Goal: Transaction & Acquisition: Purchase product/service

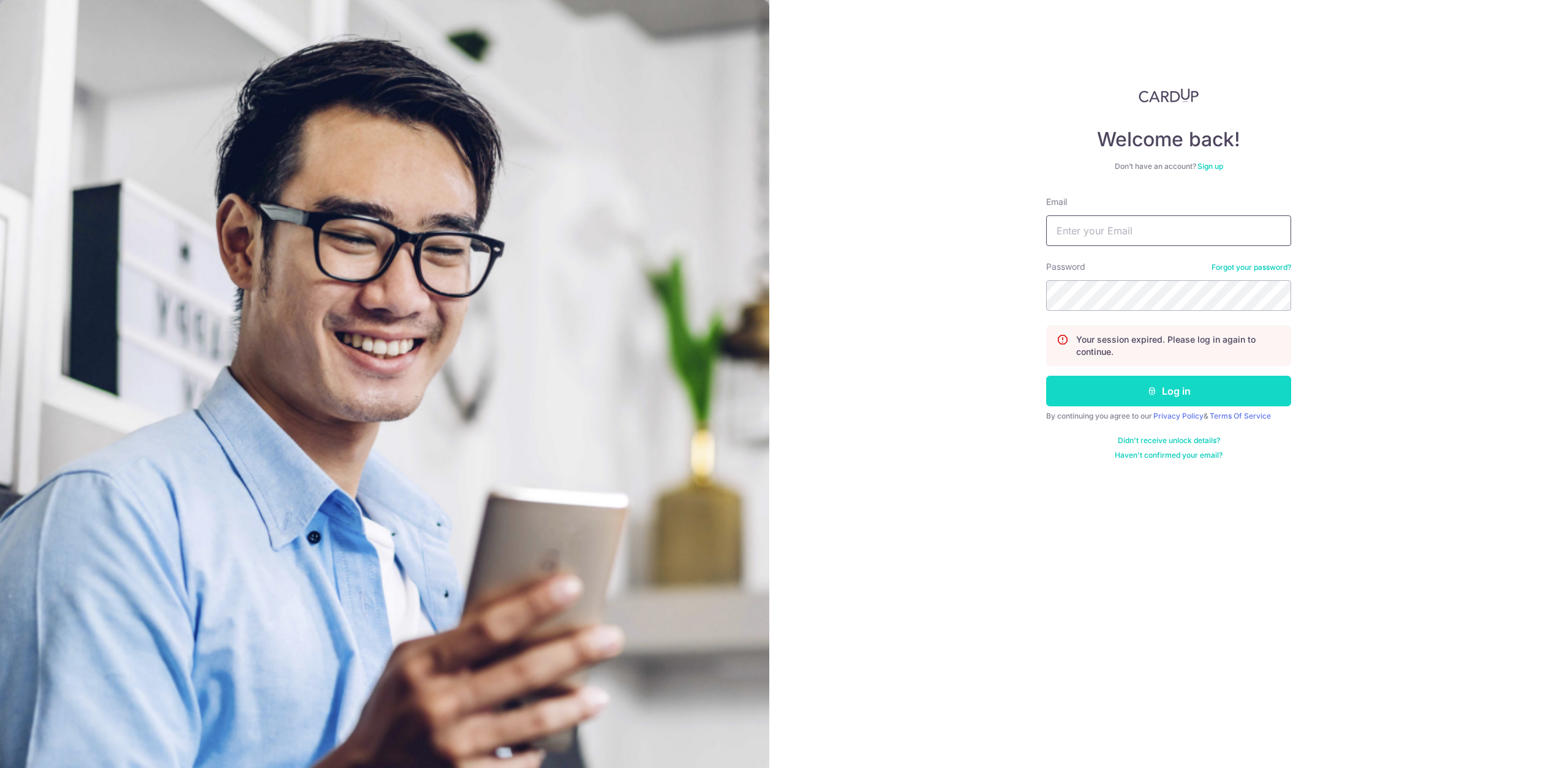
type input "hello@c71.sg"
click at [1173, 394] on button "Log in" at bounding box center [1168, 391] width 245 height 31
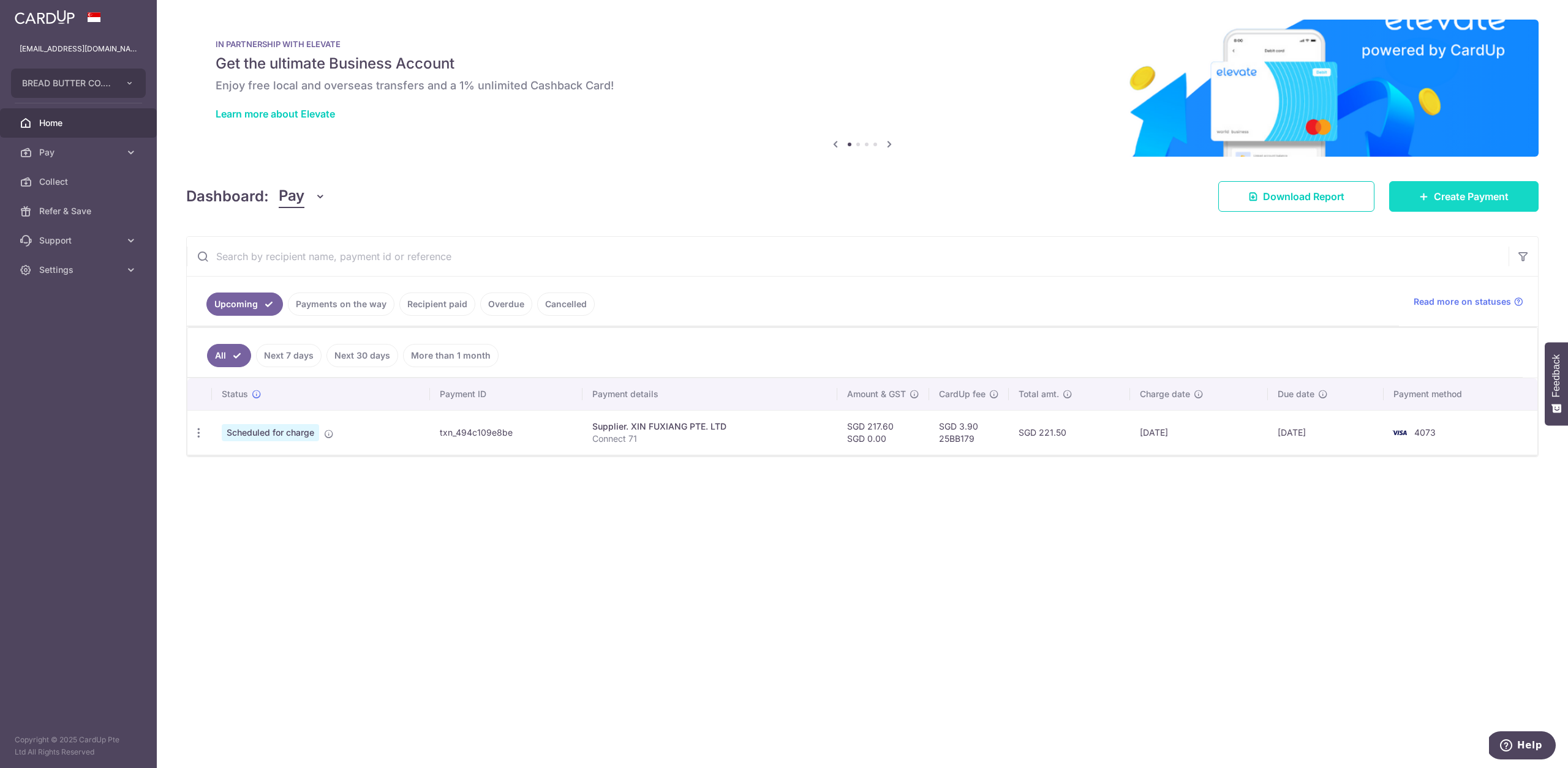
click at [1485, 207] on link "Create Payment" at bounding box center [1463, 196] width 150 height 31
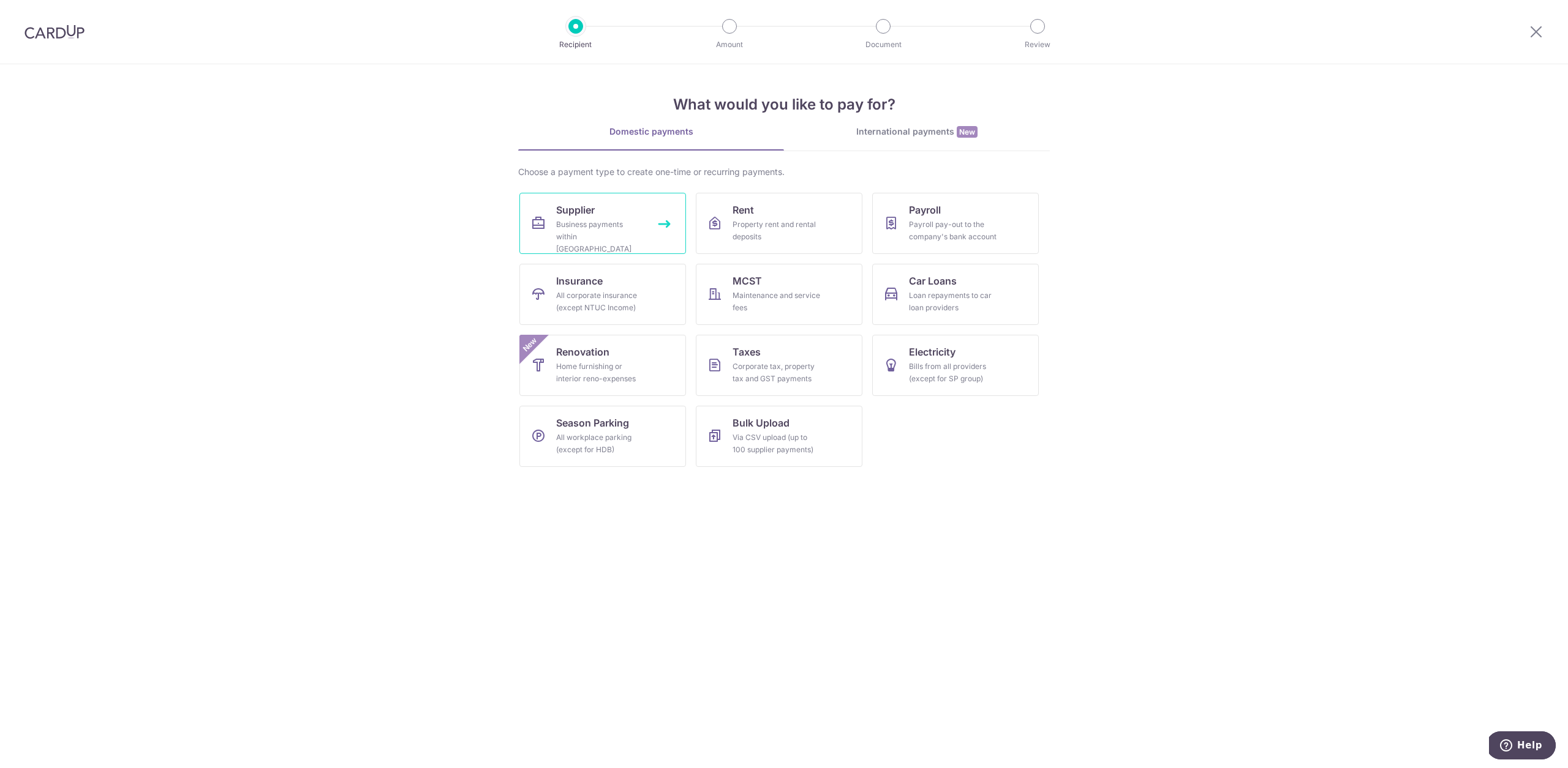
click at [618, 205] on link "Supplier Business payments within Singapore" at bounding box center [603, 223] width 167 height 61
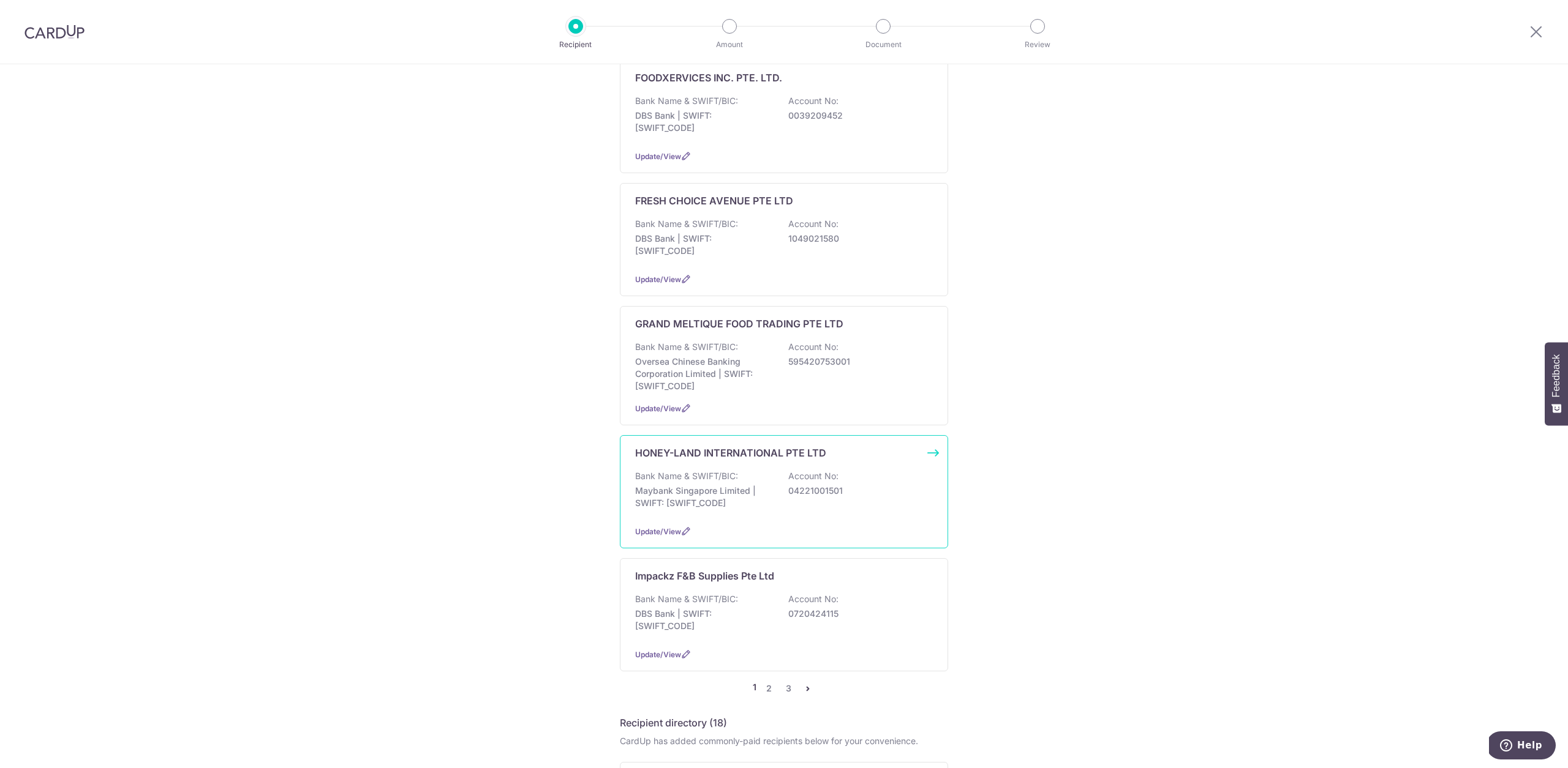
scroll to position [802, 0]
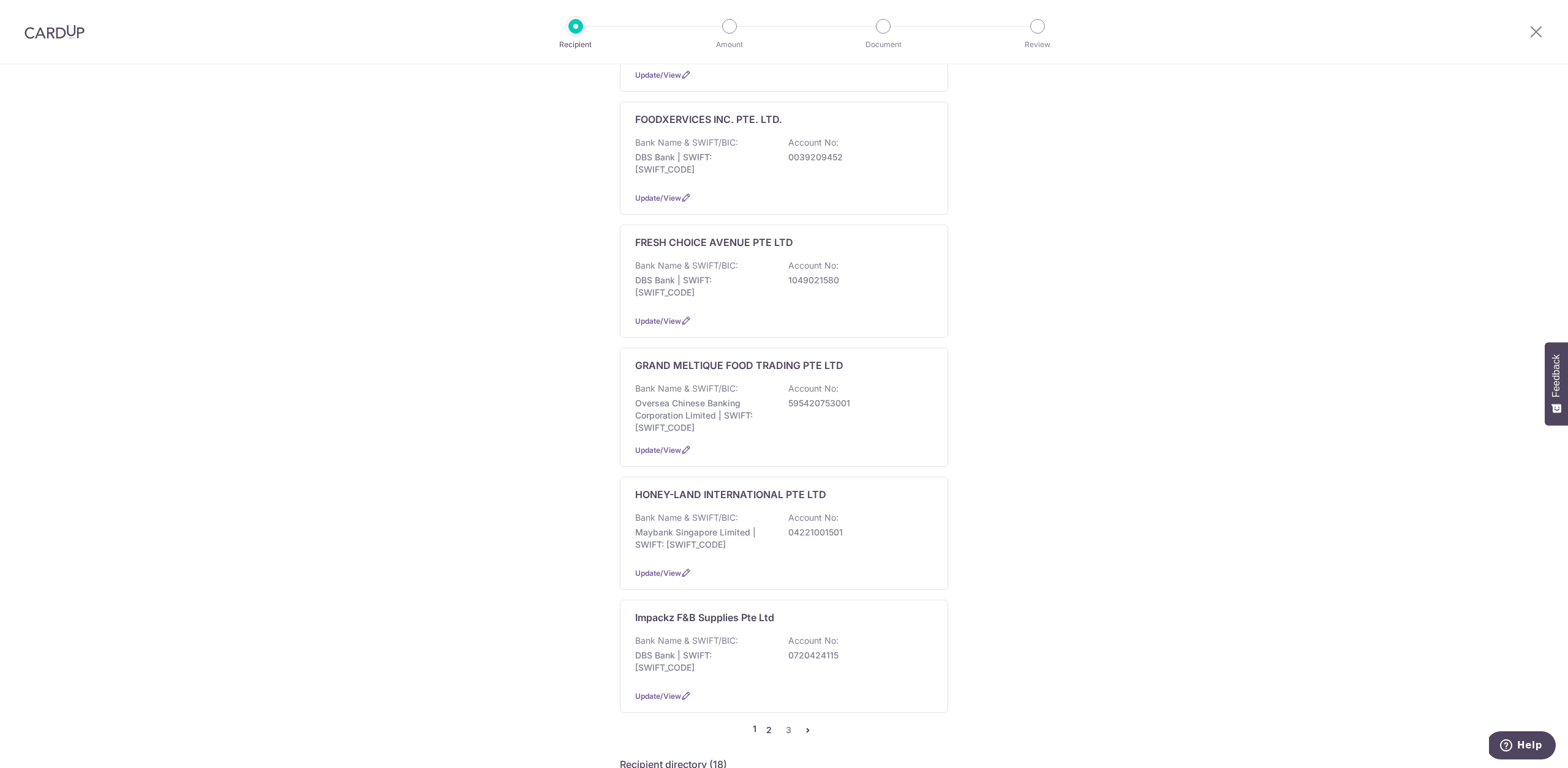
click at [763, 723] on link "2" at bounding box center [768, 730] width 15 height 15
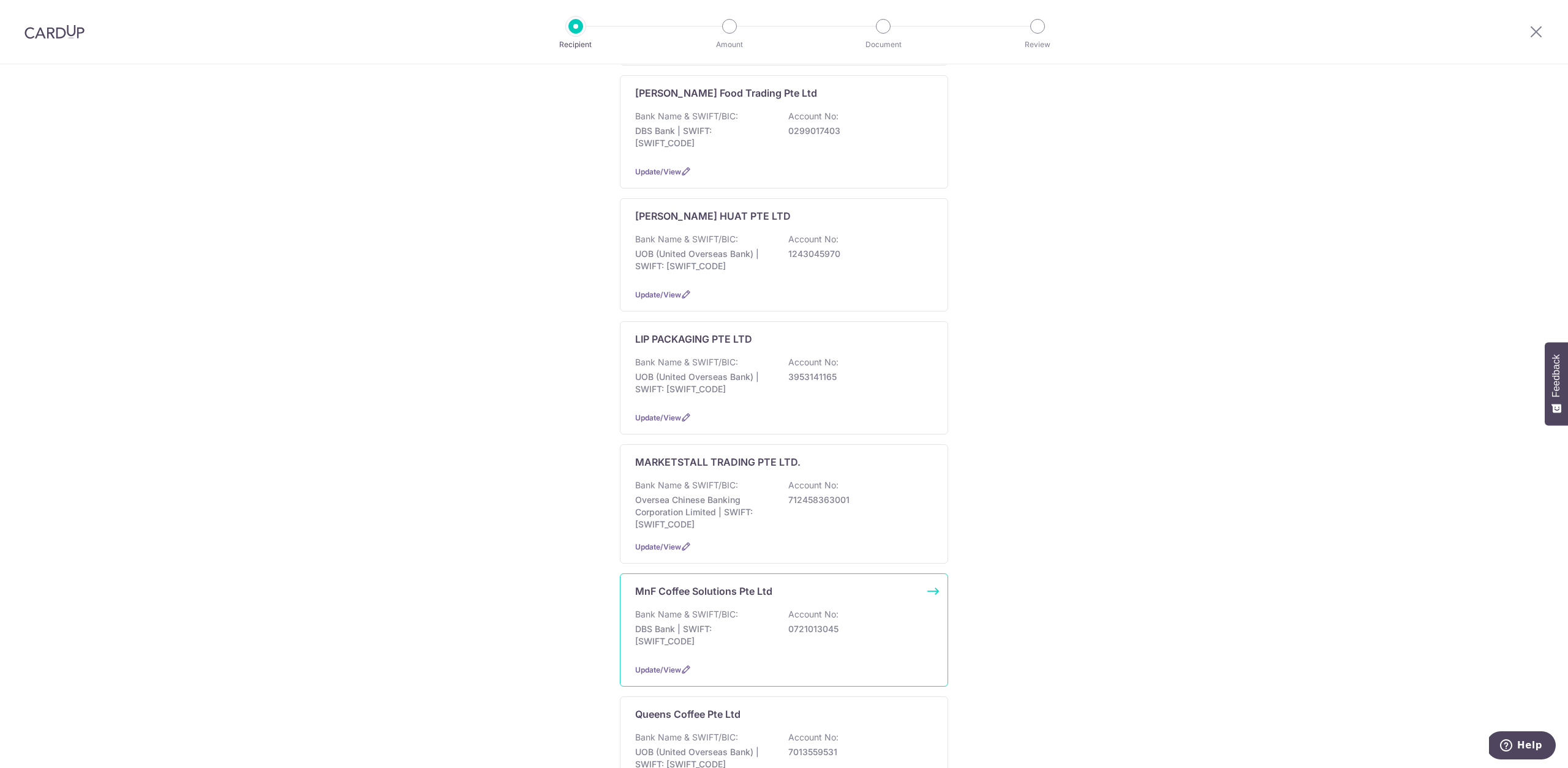
scroll to position [419, 0]
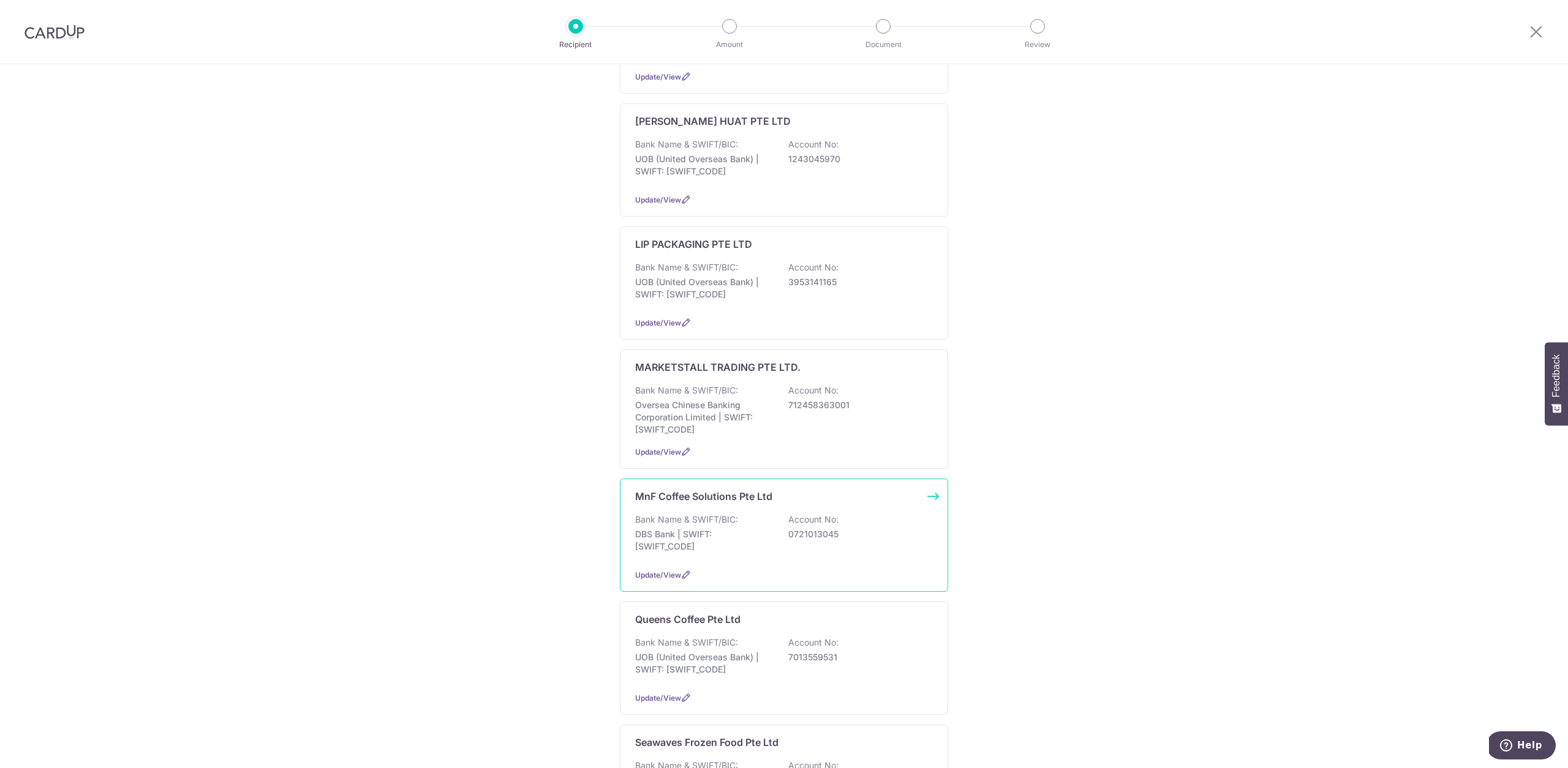
click at [758, 531] on p "DBS Bank | SWIFT: DBSSSGSGXXX" at bounding box center [704, 541] width 137 height 25
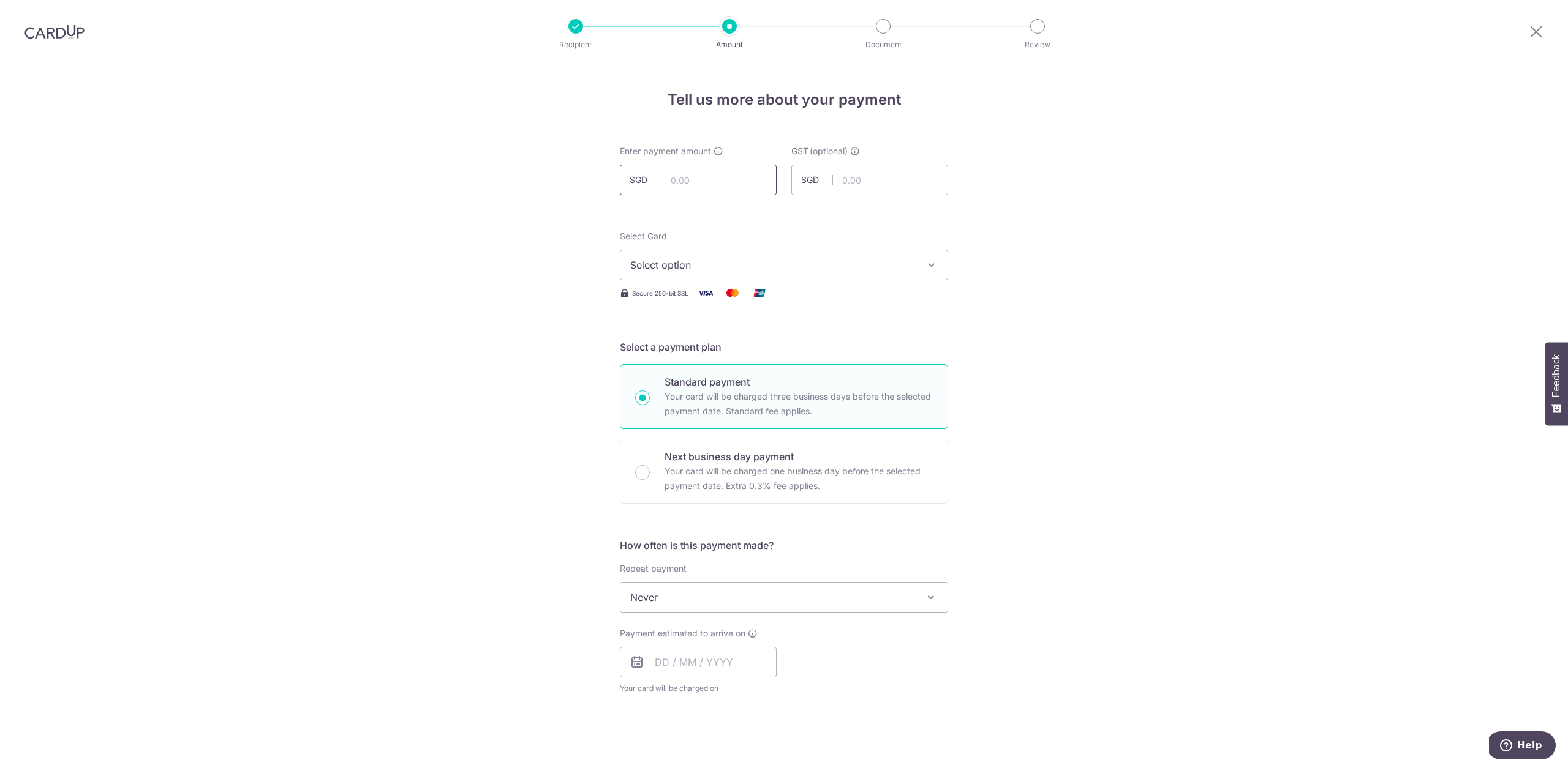
click at [691, 179] on input "text" at bounding box center [698, 179] width 157 height 31
paste input "897.2"
type input "897.20"
click at [1010, 265] on div "Tell us more about your payment Enter payment amount SGD 897.20 897.20 GST (opt…" at bounding box center [784, 659] width 1568 height 1189
click at [834, 262] on span "Select option" at bounding box center [772, 265] width 285 height 15
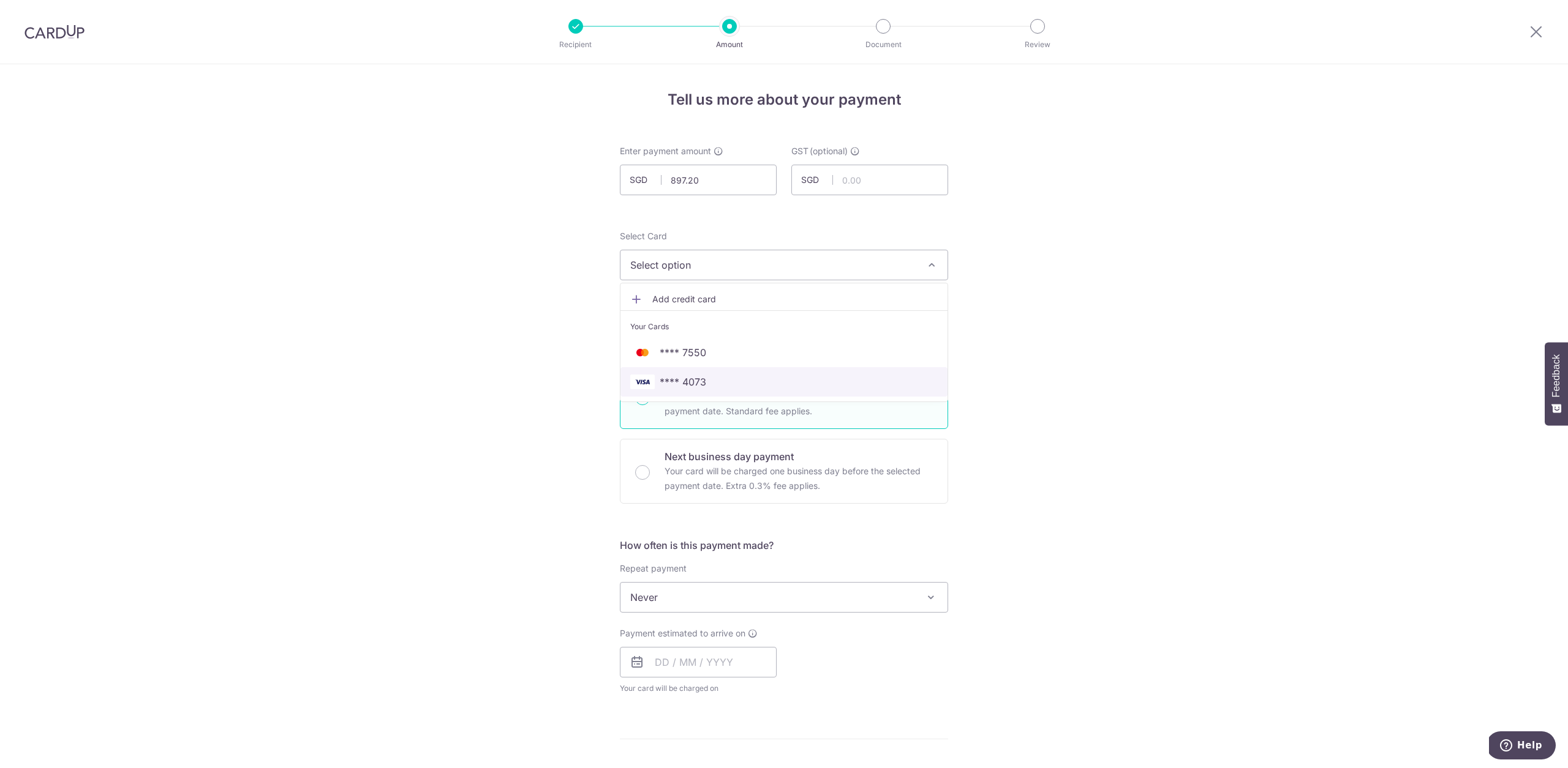
click at [785, 377] on span "**** 4073" at bounding box center [784, 382] width 307 height 15
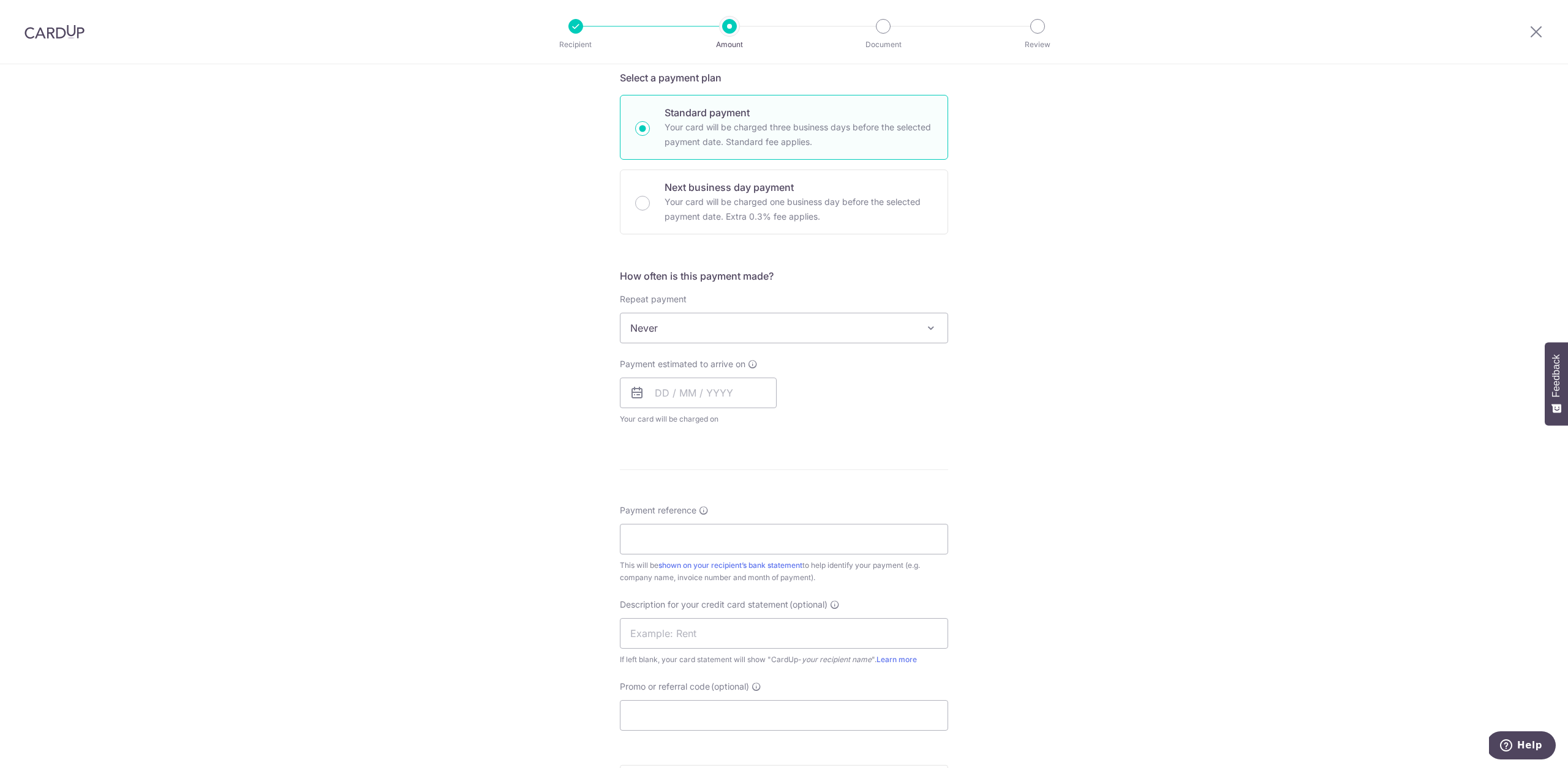
scroll to position [418, 0]
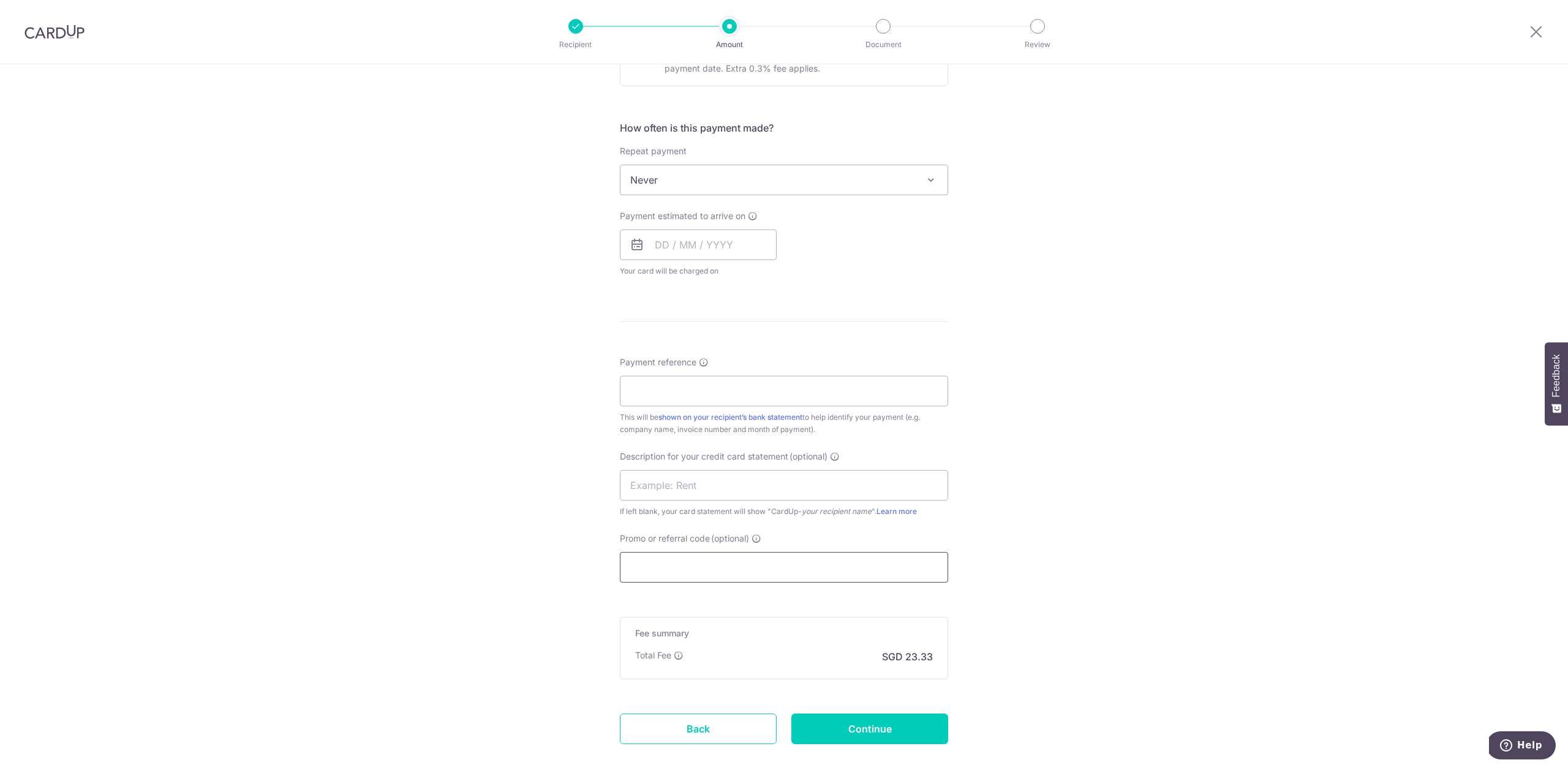
click at [696, 579] on input "Promo or referral code (optional)" at bounding box center [783, 567] width 328 height 31
paste input "25BB179"
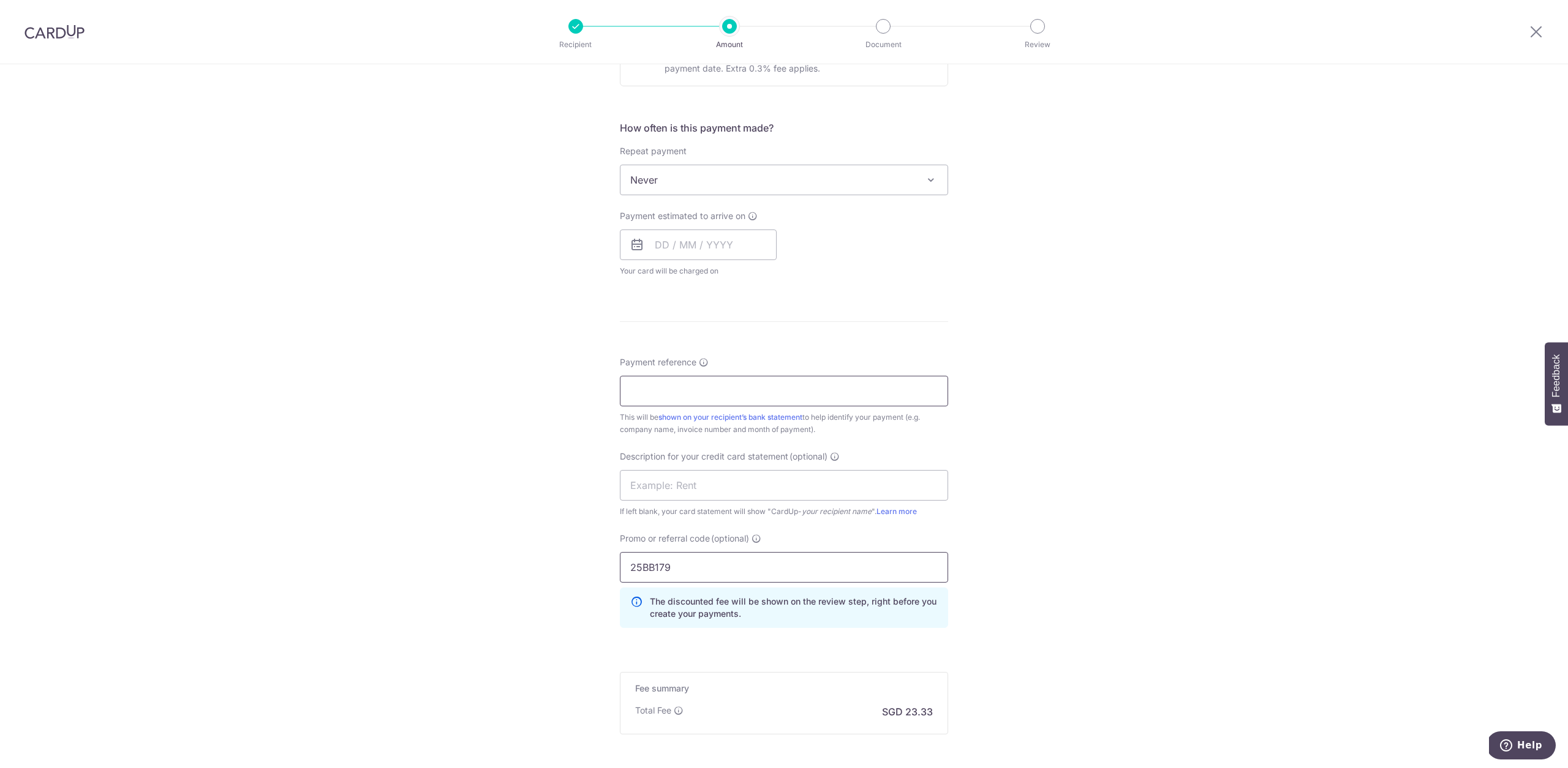
type input "25BB179"
click at [707, 391] on input "Payment reference" at bounding box center [783, 391] width 328 height 31
type input "Connect 71"
click at [698, 491] on input "text" at bounding box center [783, 485] width 328 height 31
type input "C"
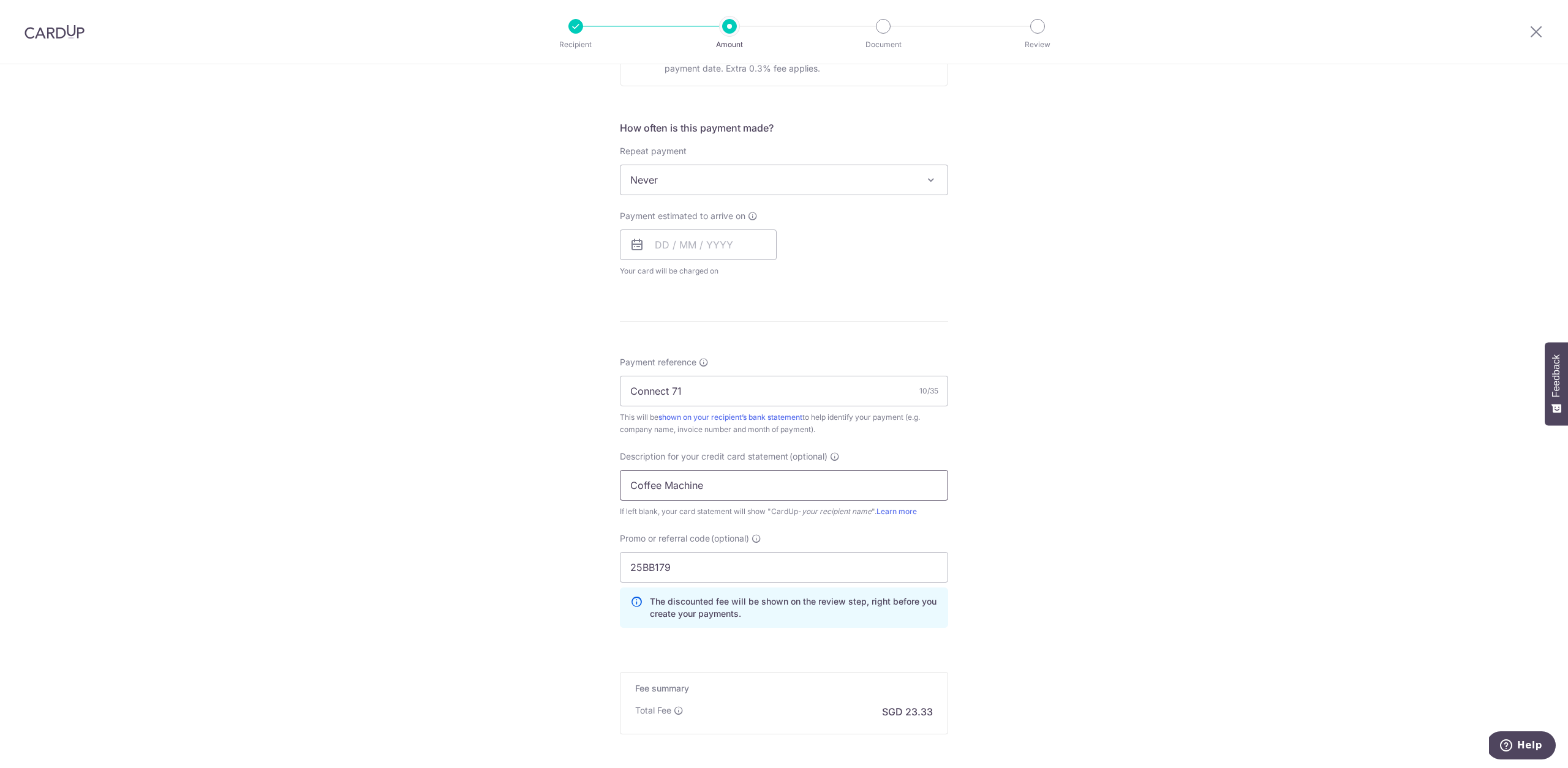
click at [758, 481] on input "Coffee Machine" at bounding box center [783, 485] width 328 height 31
click at [709, 491] on input "Coffee Machine" at bounding box center [783, 485] width 328 height 31
click at [701, 488] on input "Coffee Machine" at bounding box center [783, 485] width 328 height 31
click at [668, 488] on input "Coffee Machine" at bounding box center [783, 485] width 328 height 31
click at [658, 486] on input "Coffee Machine" at bounding box center [783, 485] width 328 height 31
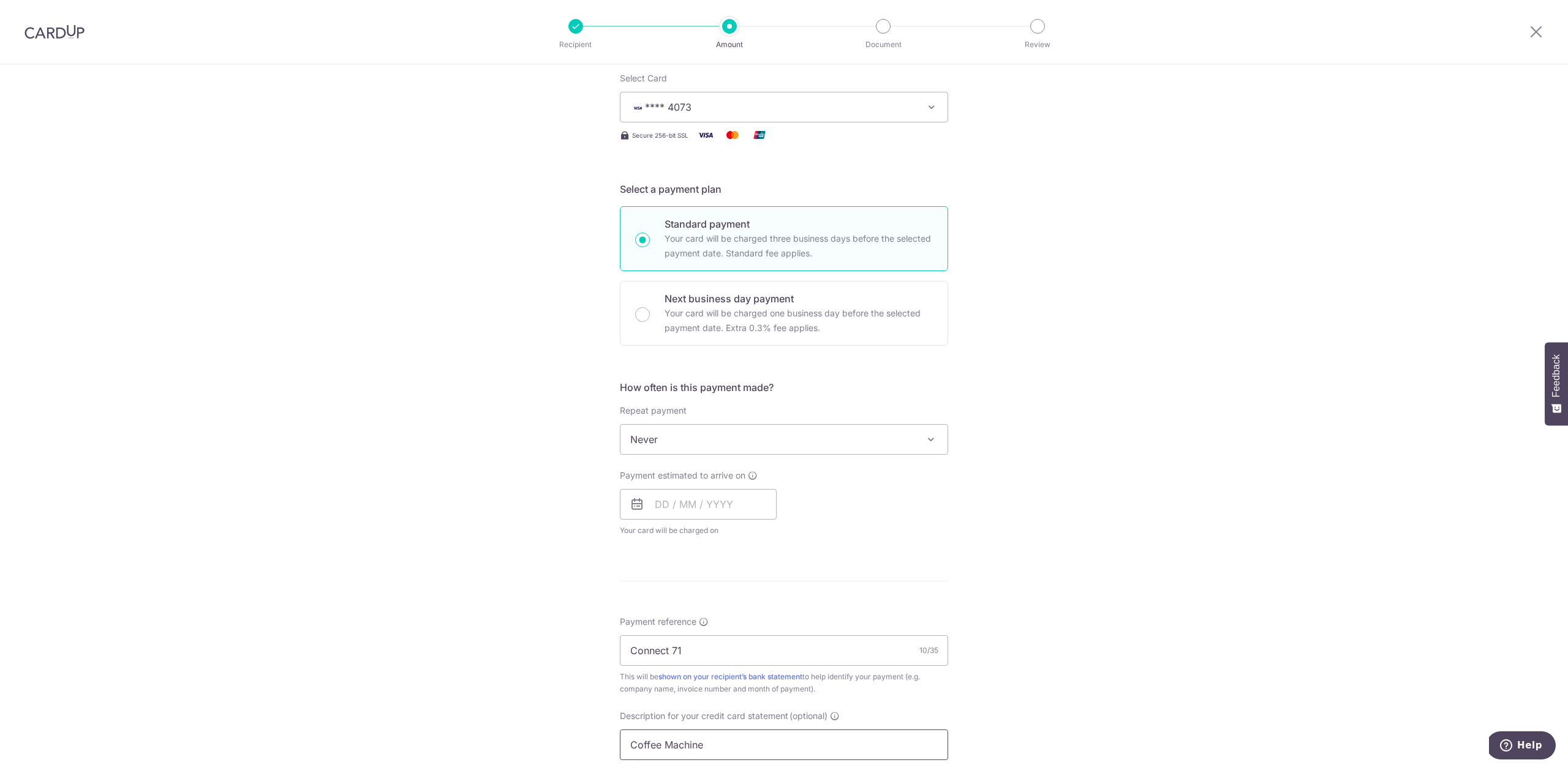
scroll to position [0, 0]
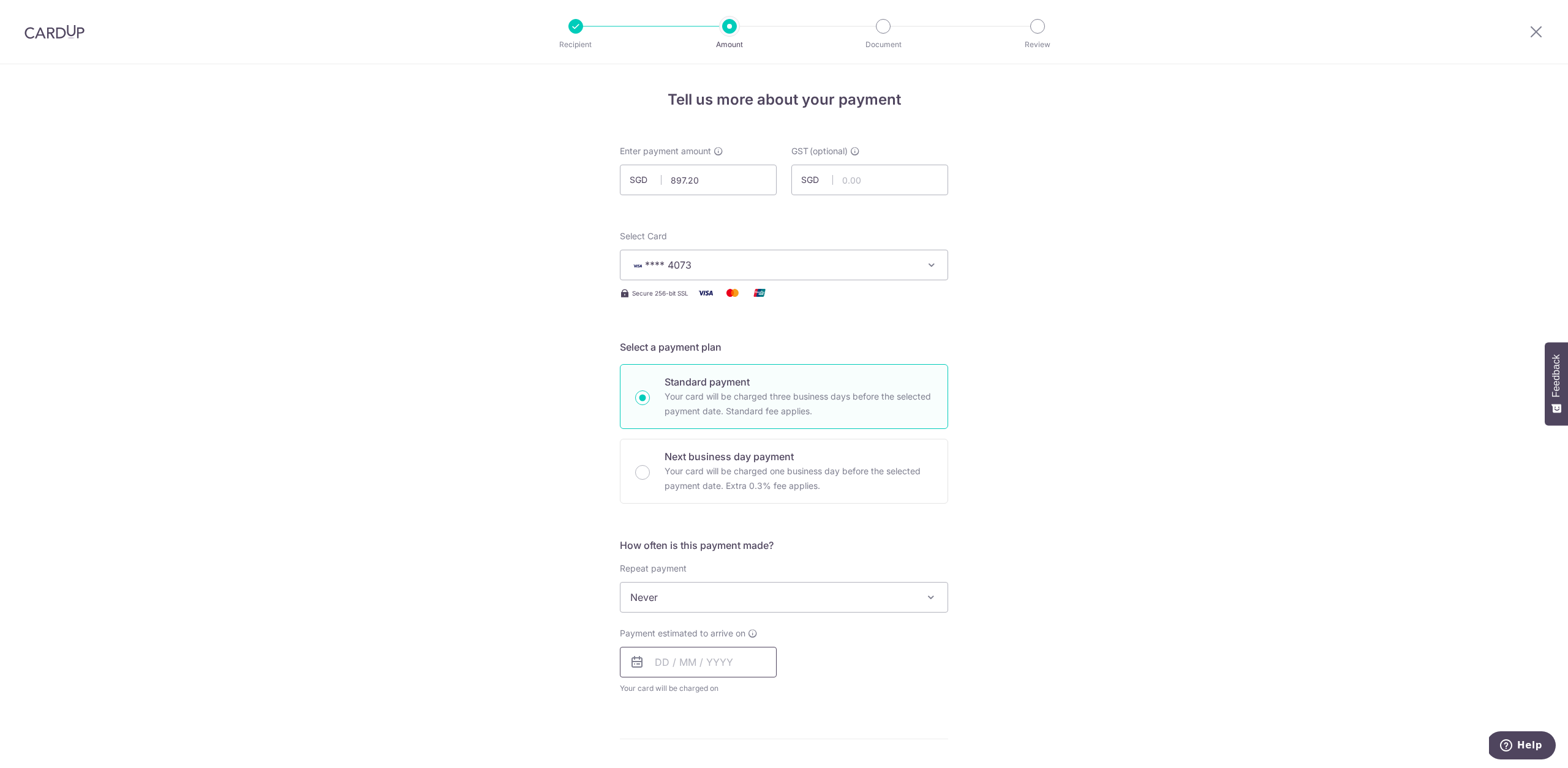
type input "Coffee Machine"
click at [676, 666] on input "text" at bounding box center [698, 661] width 157 height 31
click at [766, 743] on link "5" at bounding box center [767, 749] width 20 height 20
type input "[DATE]"
click at [983, 678] on div "Tell us more about your payment Enter payment amount SGD 897.20 897.20 GST (opt…" at bounding box center [784, 712] width 1568 height 1295
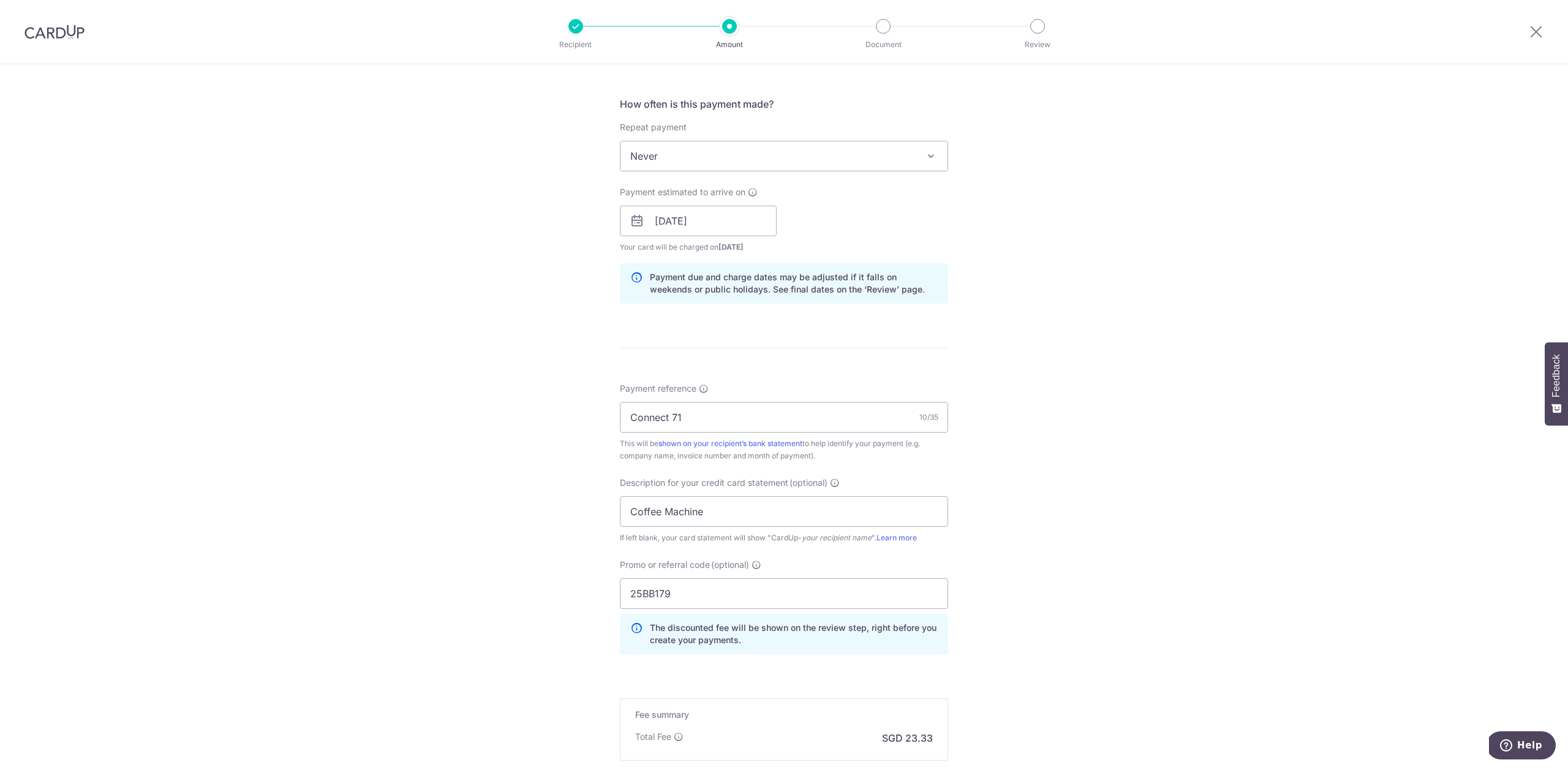
scroll to position [590, 0]
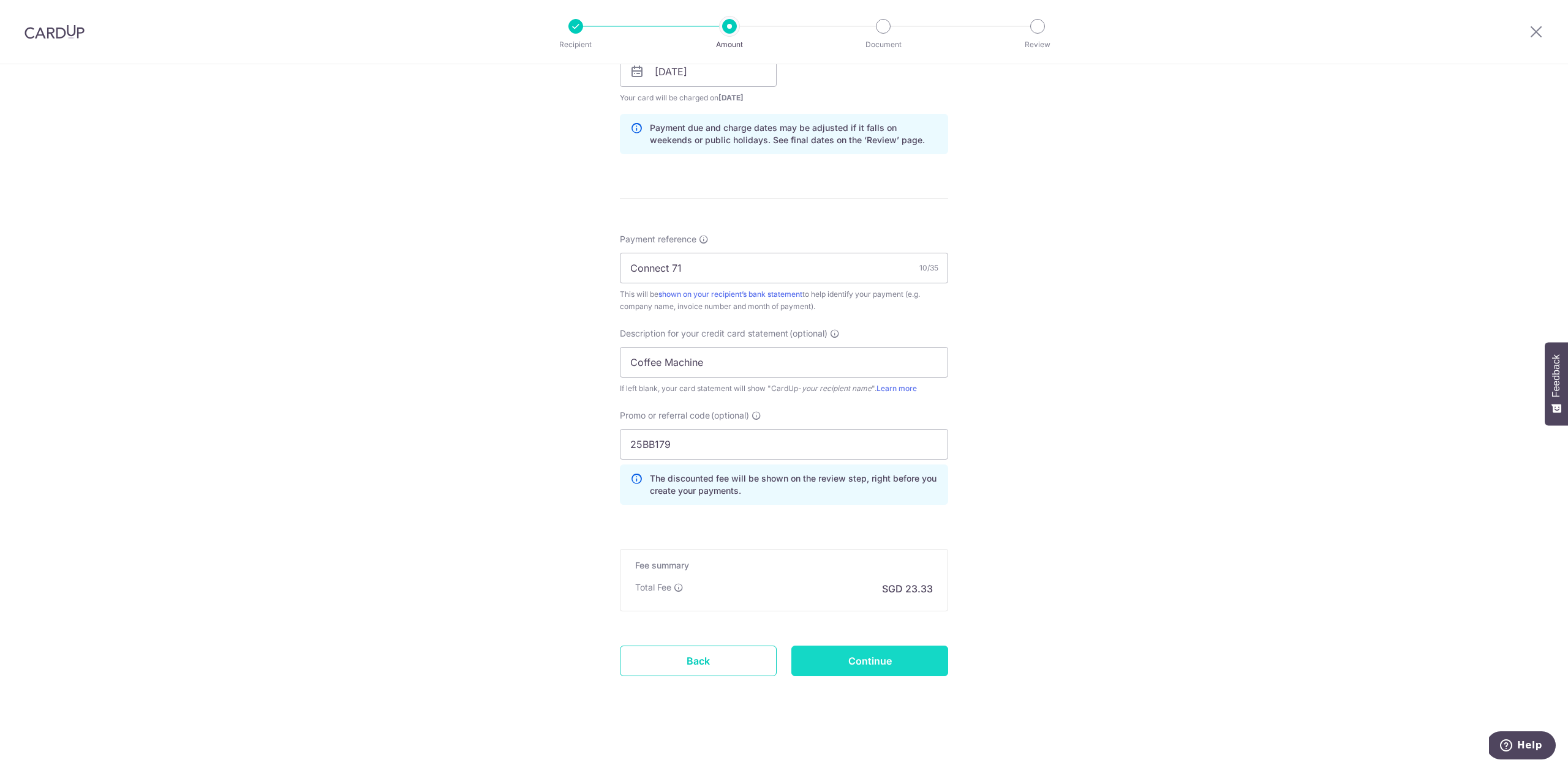
click at [911, 652] on input "Continue" at bounding box center [870, 661] width 157 height 31
type input "Create Schedule"
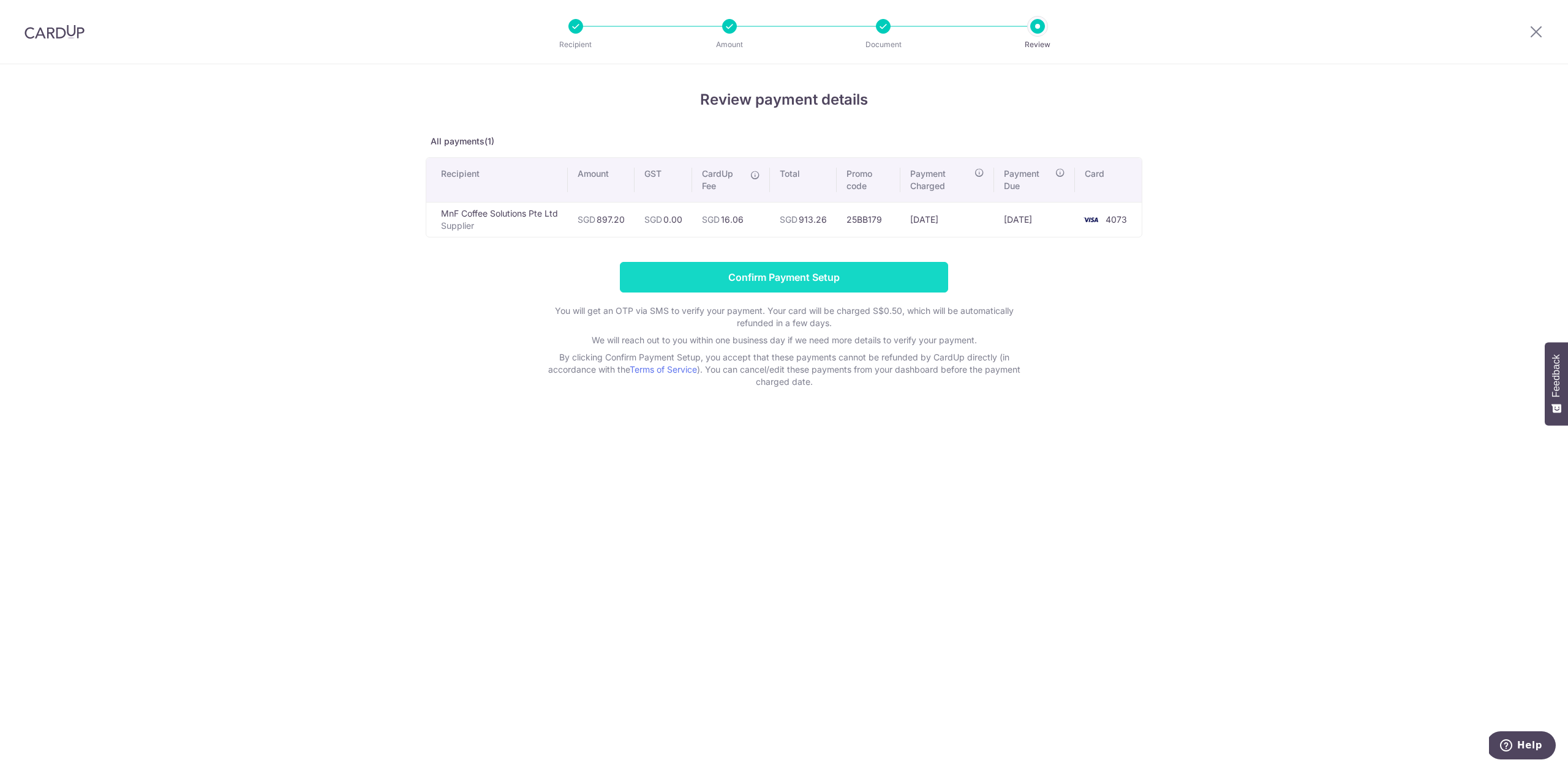
click at [924, 283] on input "Confirm Payment Setup" at bounding box center [783, 277] width 328 height 31
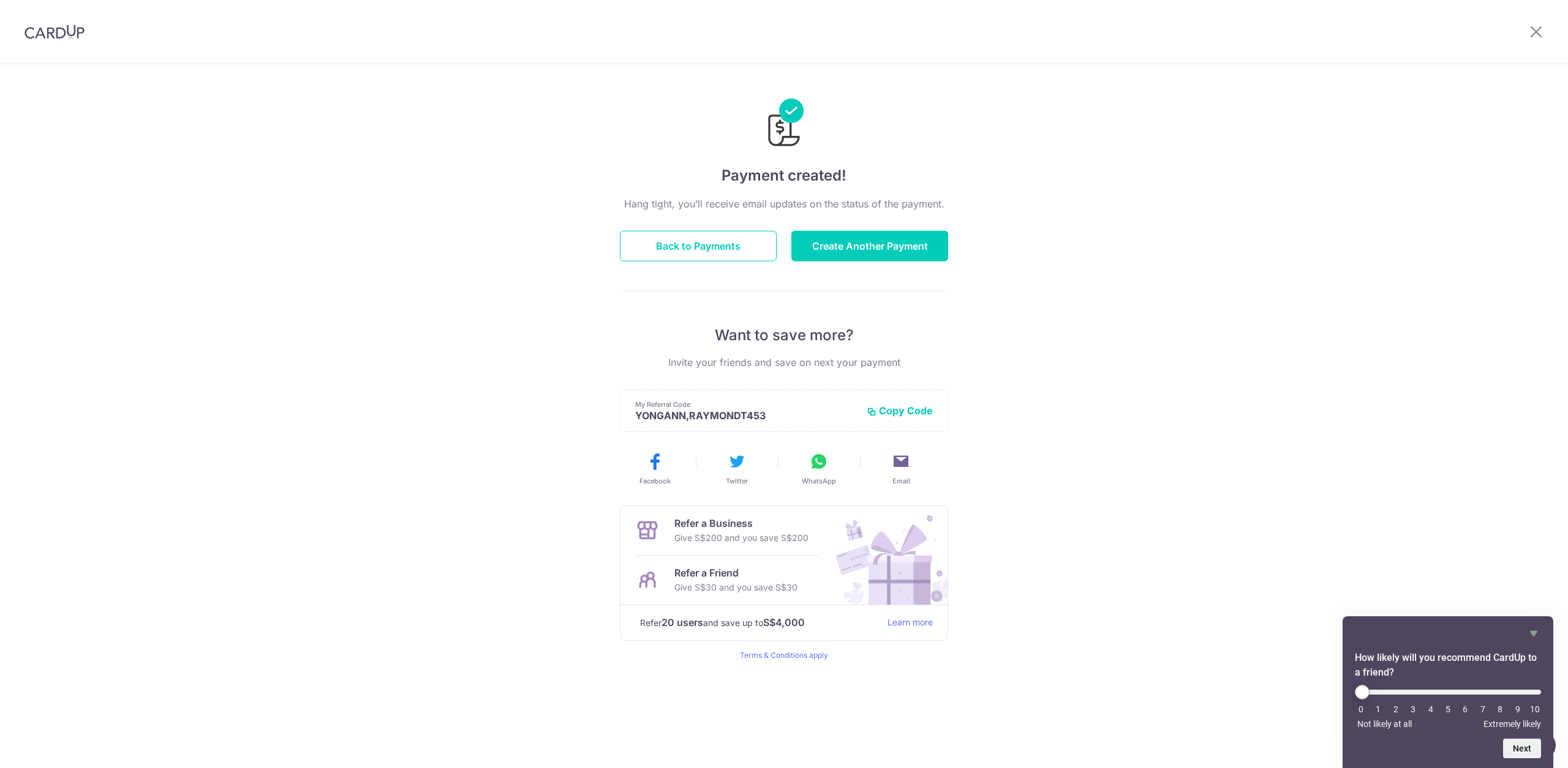
drag, startPoint x: 669, startPoint y: 35, endPoint x: 895, endPoint y: 4, distance: 228.1
click at [669, 35] on header at bounding box center [784, 32] width 1568 height 64
